Goal: Task Accomplishment & Management: Use online tool/utility

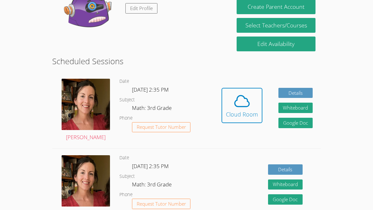
scroll to position [128, 0]
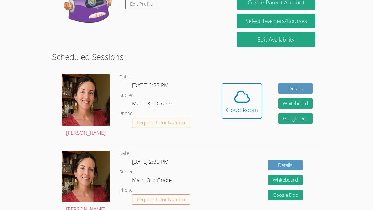
click at [212, 104] on dl "Date [DATE] 2:35 PM Subject Math: 3rd Grade Phone Request Tutor Number" at bounding box center [166, 105] width 94 height 65
click at [168, 82] on span "[DATE] 2:35 PM" at bounding box center [150, 84] width 37 height 7
click at [153, 90] on dd "[DATE] 2:35 PM" at bounding box center [151, 86] width 38 height 11
click at [131, 99] on dl "Date [DATE] 2:35 PM Subject Math: 3rd Grade Phone Request Tutor Number" at bounding box center [166, 105] width 94 height 65
click at [97, 97] on img at bounding box center [86, 99] width 48 height 51
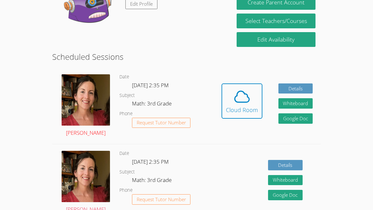
click at [86, 105] on img at bounding box center [86, 99] width 48 height 51
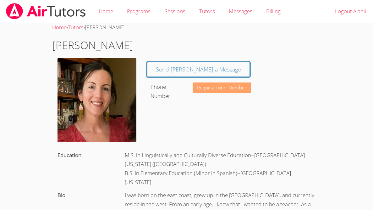
click at [232, 88] on span "Request Tutor Number" at bounding box center [221, 87] width 49 height 5
click at [76, 30] on link "Tutors" at bounding box center [76, 27] width 16 height 7
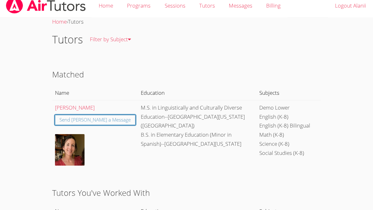
scroll to position [7, 0]
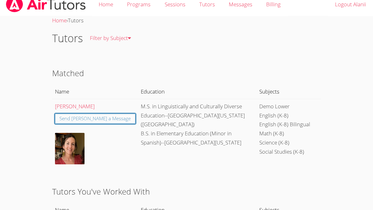
click at [93, 146] on td "[PERSON_NAME] Send [PERSON_NAME] a Message" at bounding box center [95, 134] width 86 height 71
click at [83, 150] on img at bounding box center [70, 148] width 30 height 31
click at [80, 152] on img at bounding box center [70, 148] width 30 height 31
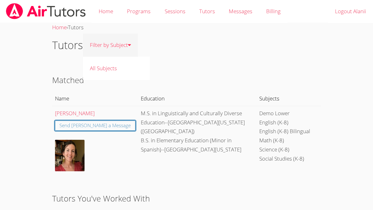
click at [119, 46] on link "Filter by Subject" at bounding box center [110, 45] width 55 height 23
click at [102, 10] on link "Home" at bounding box center [106, 11] width 28 height 23
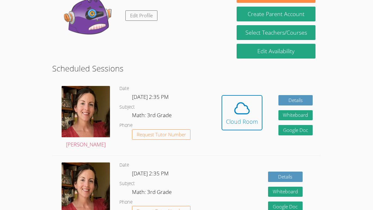
scroll to position [94, 0]
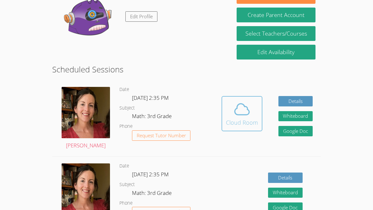
click at [248, 107] on icon at bounding box center [242, 109] width 18 height 18
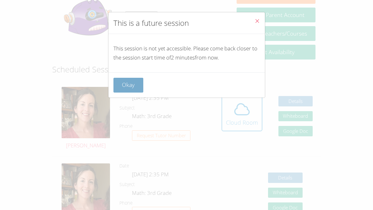
click at [122, 91] on button "Okay" at bounding box center [128, 85] width 30 height 15
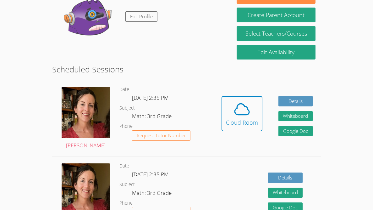
click at [132, 96] on span "[DATE] 2:35 PM" at bounding box center [150, 97] width 37 height 7
click at [136, 112] on dd "Math: 3rd Grade" at bounding box center [152, 117] width 41 height 11
click at [124, 94] on dl "Date [DATE] 2:35 PM Subject Math: 3rd Grade Phone Request Tutor Number" at bounding box center [166, 117] width 94 height 65
click at [64, 125] on img at bounding box center [86, 112] width 48 height 51
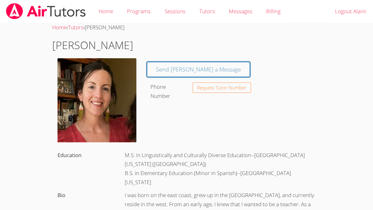
click at [83, 113] on img at bounding box center [97, 100] width 79 height 84
click at [239, 17] on link "Messages" at bounding box center [240, 11] width 37 height 23
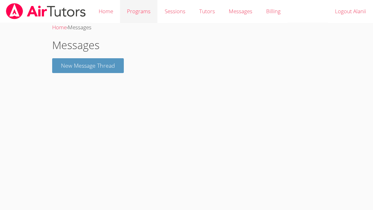
click at [146, 13] on link "Programs" at bounding box center [138, 11] width 37 height 23
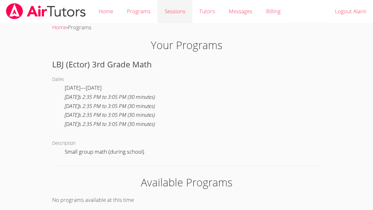
click at [181, 22] on link "Sessions" at bounding box center [174, 11] width 35 height 23
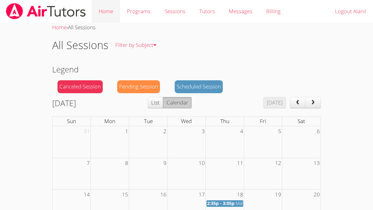
click at [101, 19] on link "Home" at bounding box center [106, 11] width 28 height 23
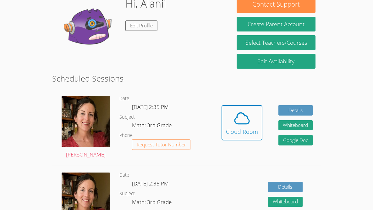
scroll to position [86, 0]
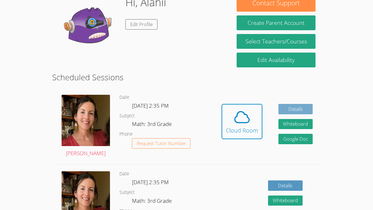
click at [297, 108] on link "Details" at bounding box center [295, 109] width 35 height 10
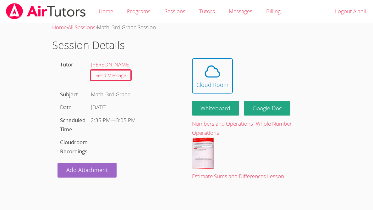
click at [212, 115] on div "Hidden Cloud Room Whiteboard Hidden Google Doc Numbers and Operations- Whole Nu…" at bounding box center [254, 127] width 134 height 139
click at [210, 109] on button "Whiteboard" at bounding box center [215, 108] width 47 height 15
click at [101, 11] on link "Home" at bounding box center [106, 11] width 28 height 23
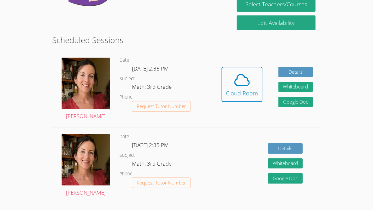
scroll to position [125, 0]
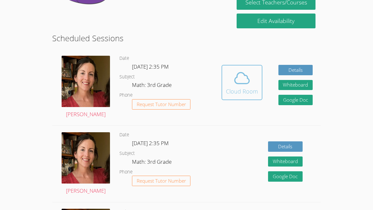
click at [238, 80] on icon at bounding box center [242, 78] width 18 height 18
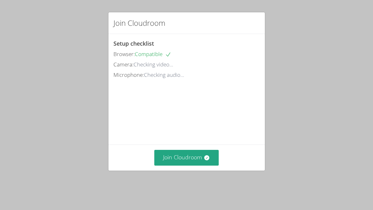
click at [226, 165] on div "Join Cloudroom" at bounding box center [186, 157] width 146 height 15
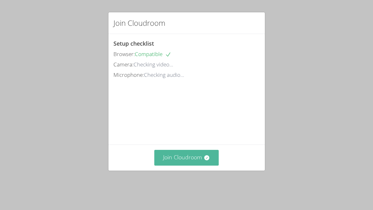
click at [172, 161] on button "Join Cloudroom" at bounding box center [186, 157] width 64 height 15
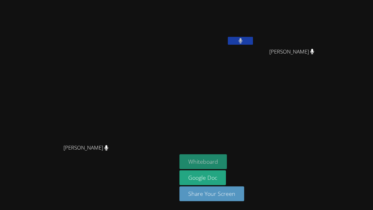
click at [227, 162] on button "Whiteboard" at bounding box center [202, 161] width 47 height 15
click at [227, 163] on button "Whiteboard" at bounding box center [202, 161] width 47 height 15
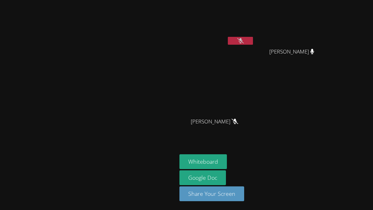
click at [253, 39] on button at bounding box center [240, 41] width 25 height 8
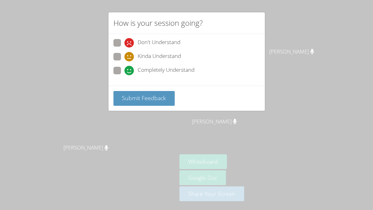
click at [124, 75] on span at bounding box center [124, 75] width 0 height 0
click at [124, 69] on input "Completely Understand" at bounding box center [126, 69] width 5 height 5
radio input "true"
click at [147, 101] on span "Submit Feedback" at bounding box center [144, 98] width 44 height 8
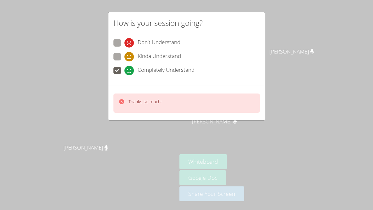
click at [253, 153] on div "How is your session going? Don't Understand Kinda Understand Completely Underst…" at bounding box center [186, 105] width 373 height 210
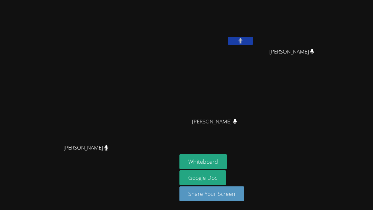
click at [122, 99] on video at bounding box center [88, 92] width 94 height 97
